Goal: Check status

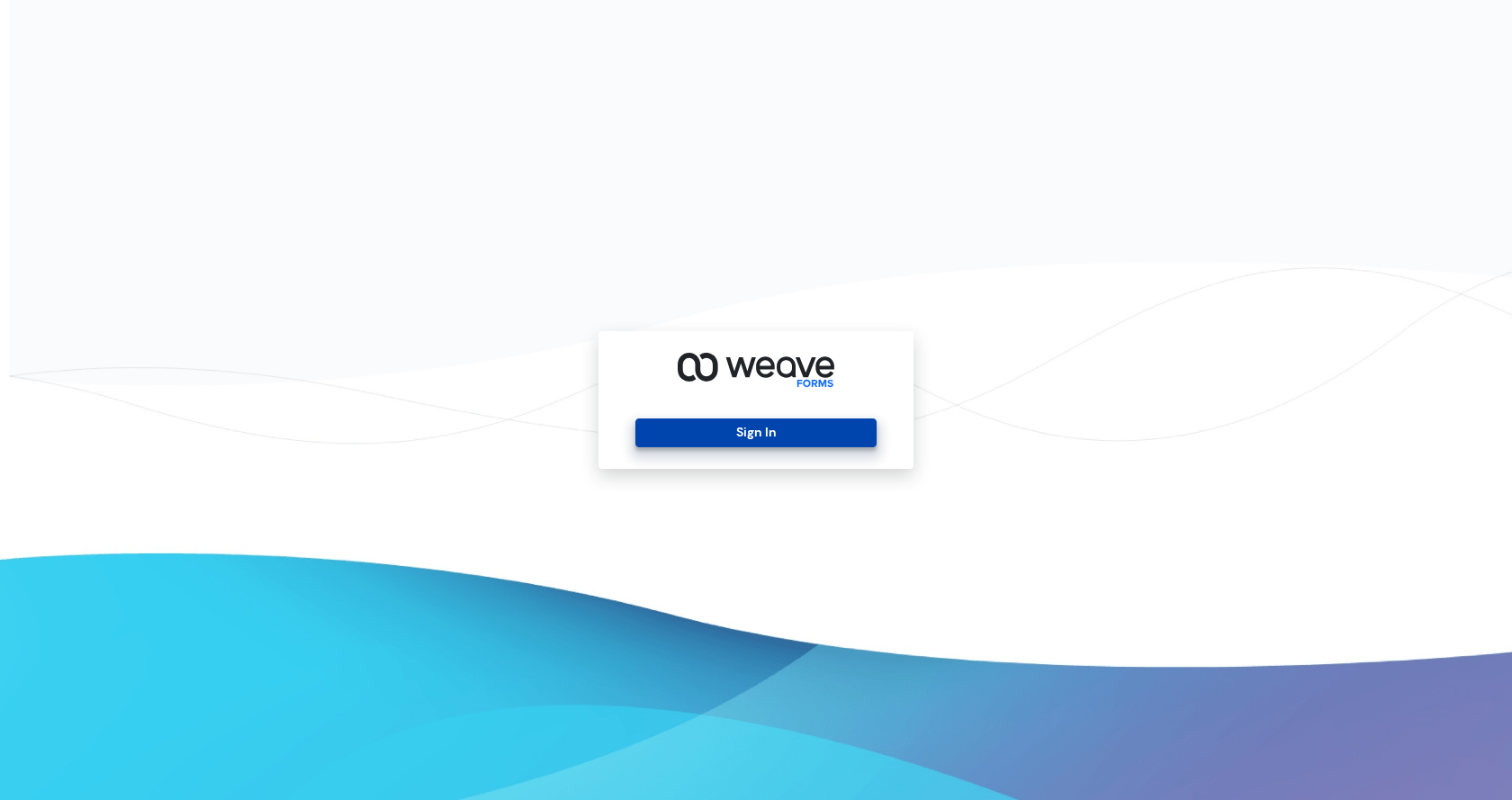
click at [719, 420] on button "Sign In" at bounding box center [756, 433] width 240 height 29
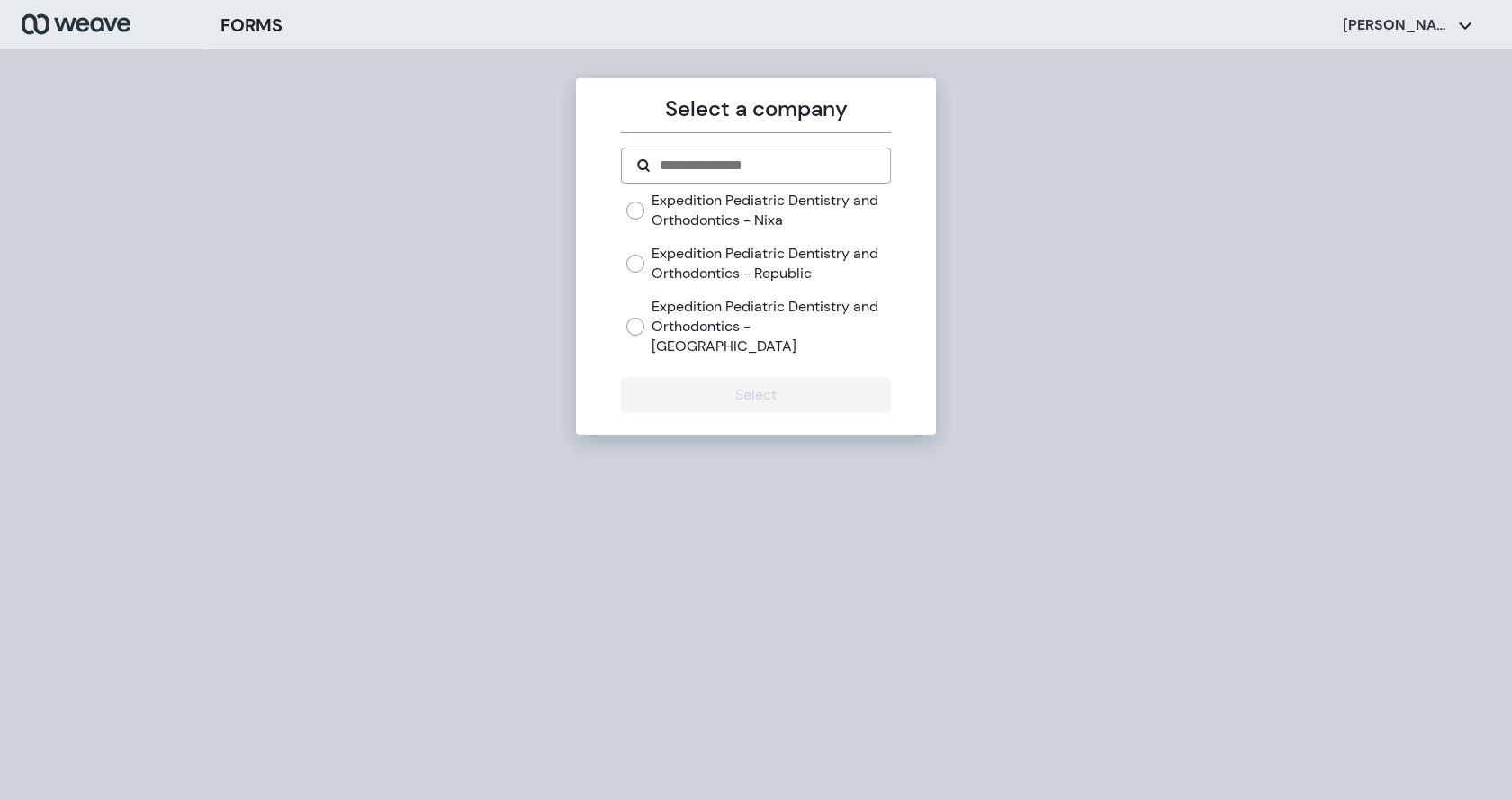
click at [672, 257] on label "Expedition Pediatric Dentistry and Orthodontics - Republic" at bounding box center [770, 263] width 238 height 39
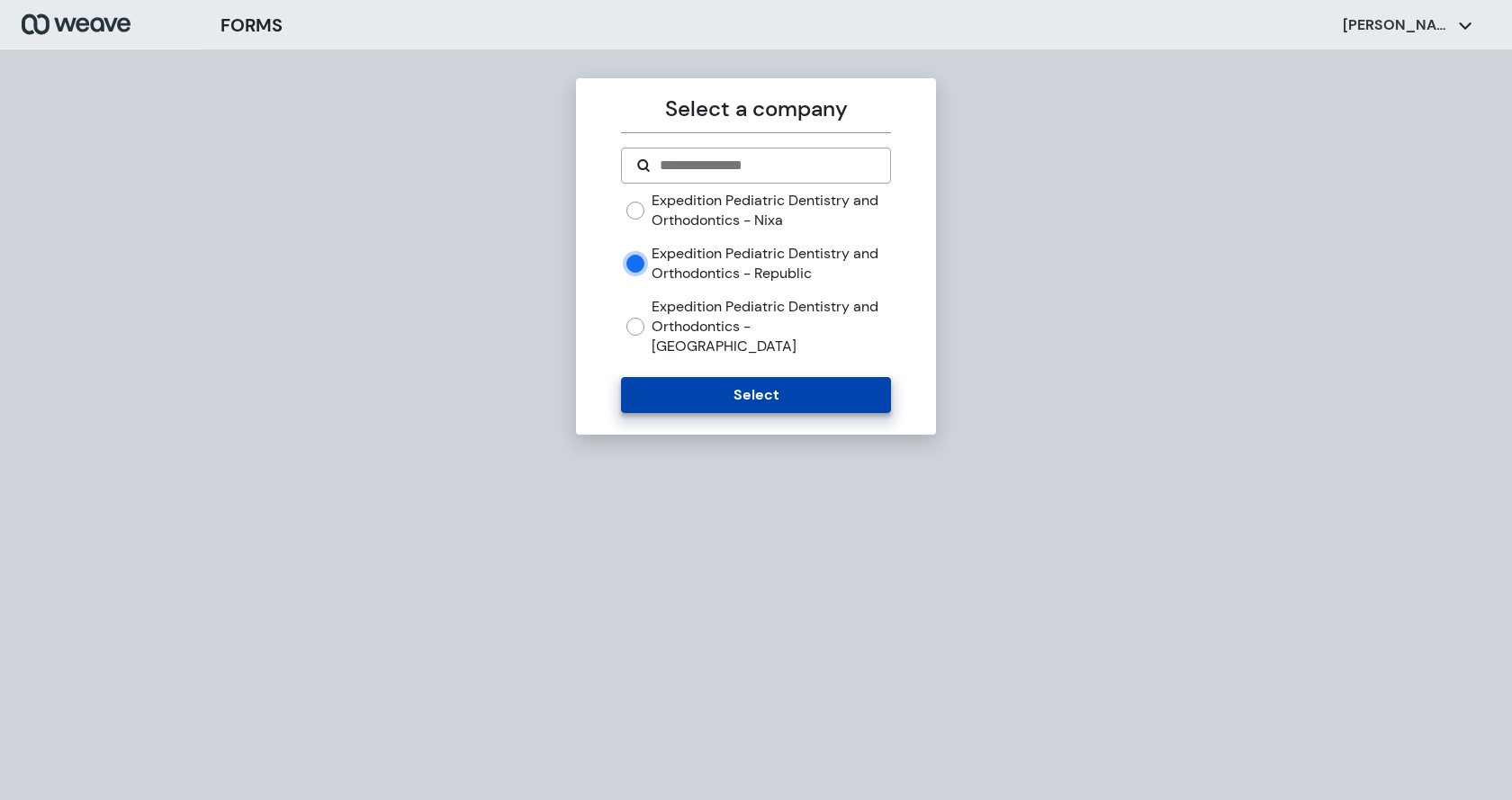
click at [714, 379] on button "Select" at bounding box center [755, 394] width 269 height 36
